Goal: Check status: Check status

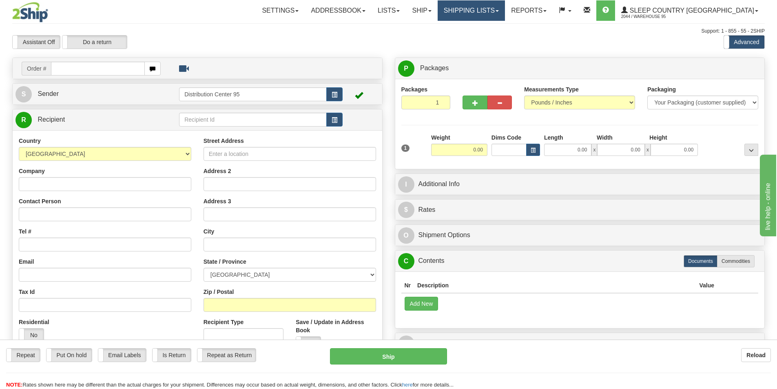
click at [505, 10] on link "Shipping lists" at bounding box center [471, 10] width 67 height 20
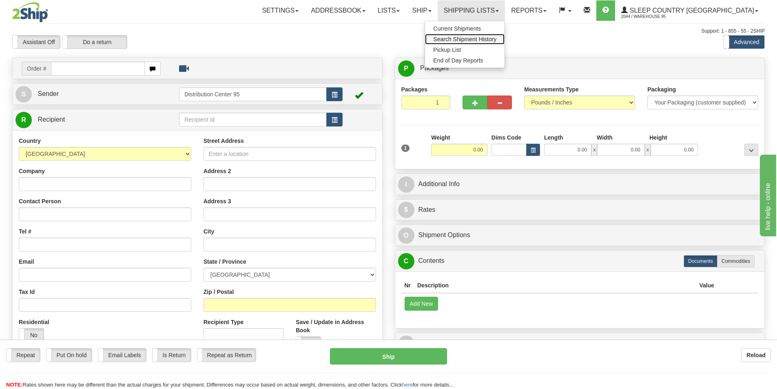
click at [496, 38] on span "Search Shipment History" at bounding box center [464, 39] width 63 height 7
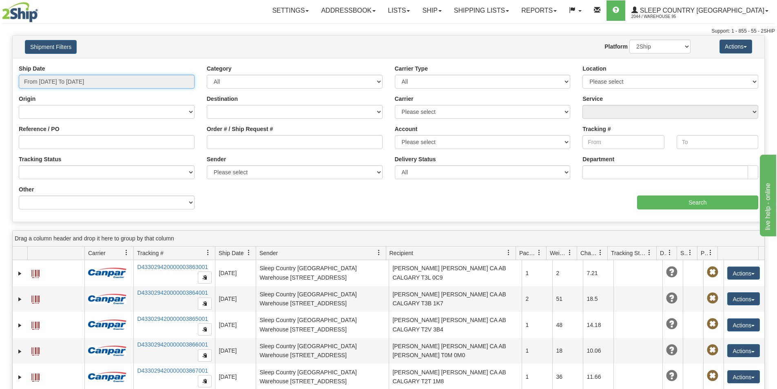
click at [142, 83] on input "From [DATE] To [DATE]" at bounding box center [107, 82] width 176 height 14
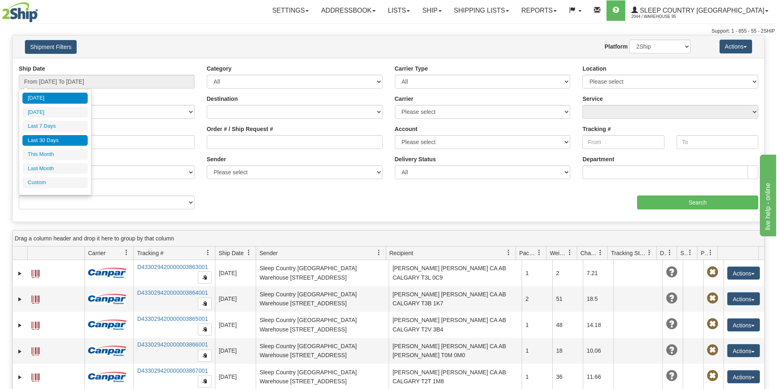
click at [47, 139] on li "Last 30 Days" at bounding box center [54, 140] width 65 height 11
type input "From 08/13/2025 To 09/11/2025"
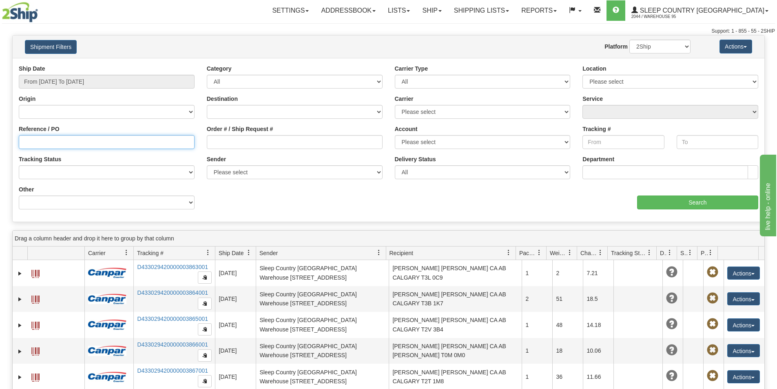
click at [97, 142] on input "Reference / PO" at bounding box center [107, 142] width 176 height 14
paste input "9000I030575"
type input "9000I030575"
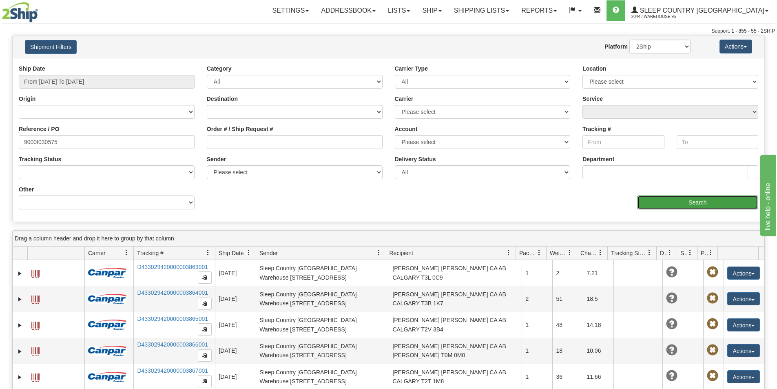
click at [670, 205] on input "Search" at bounding box center [697, 202] width 121 height 14
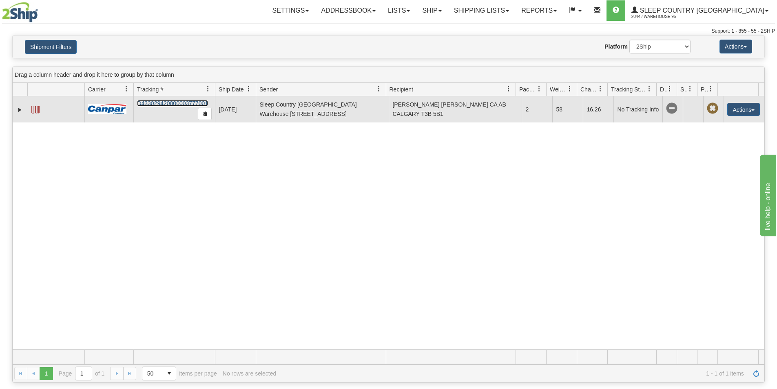
click at [185, 103] on link "D433029420000003777001" at bounding box center [172, 103] width 71 height 7
